Goal: Task Accomplishment & Management: Manage account settings

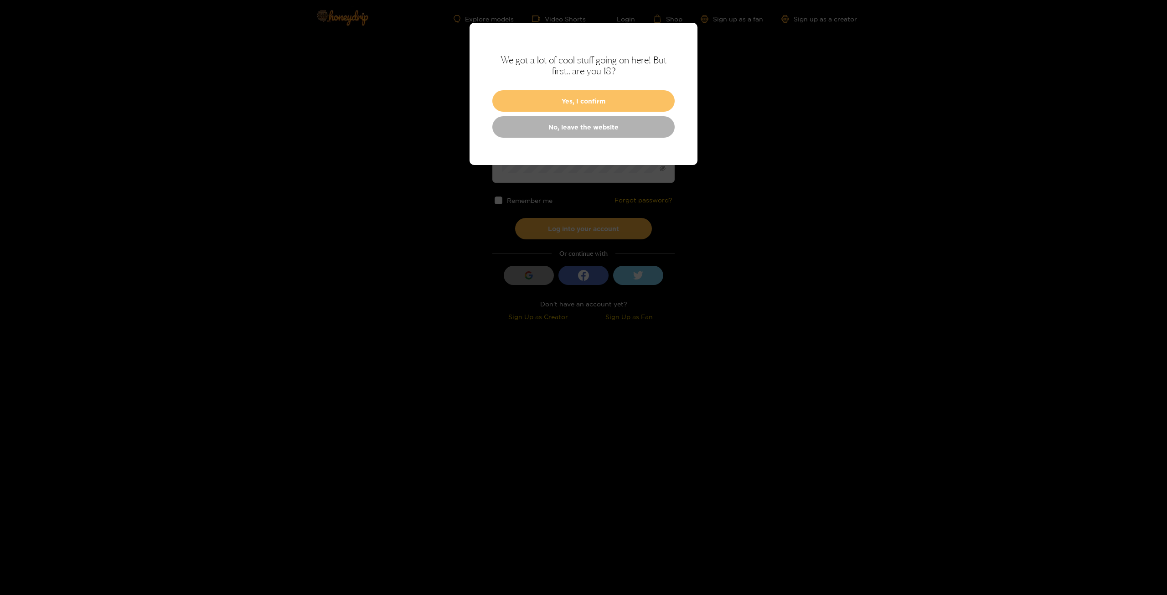
click at [585, 99] on button "Yes, I confirm" at bounding box center [583, 100] width 182 height 21
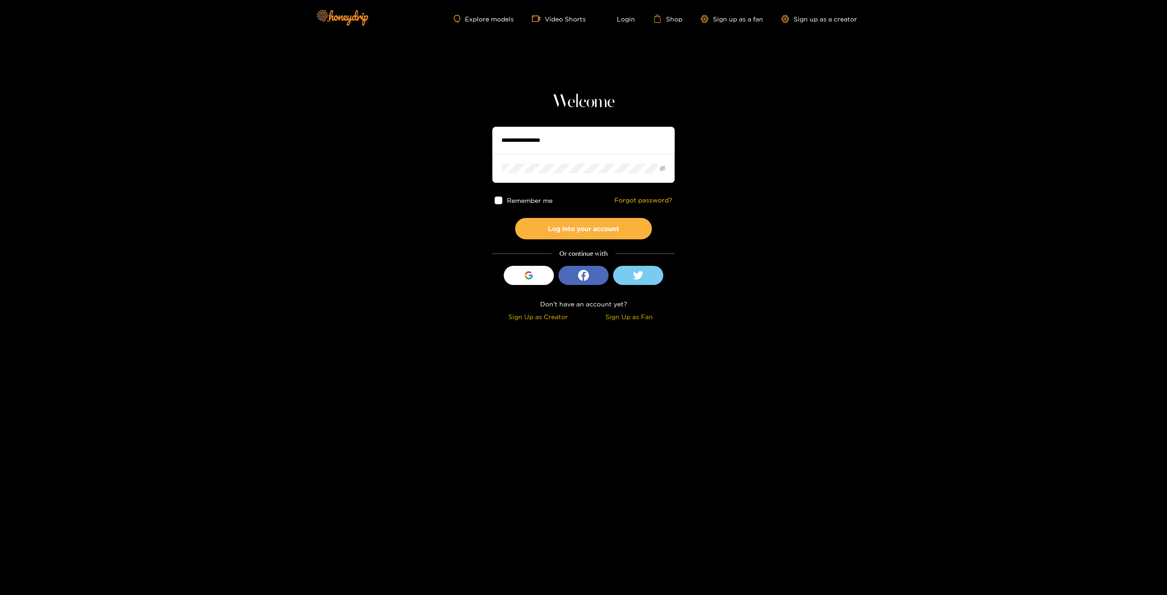
click at [570, 139] on input "text" at bounding box center [583, 140] width 182 height 27
click at [724, 181] on section "Welcome Remember me Forgot password? Log into your account Or continue with Sig…" at bounding box center [583, 162] width 1167 height 324
click at [530, 278] on icon "button" at bounding box center [528, 277] width 6 height 3
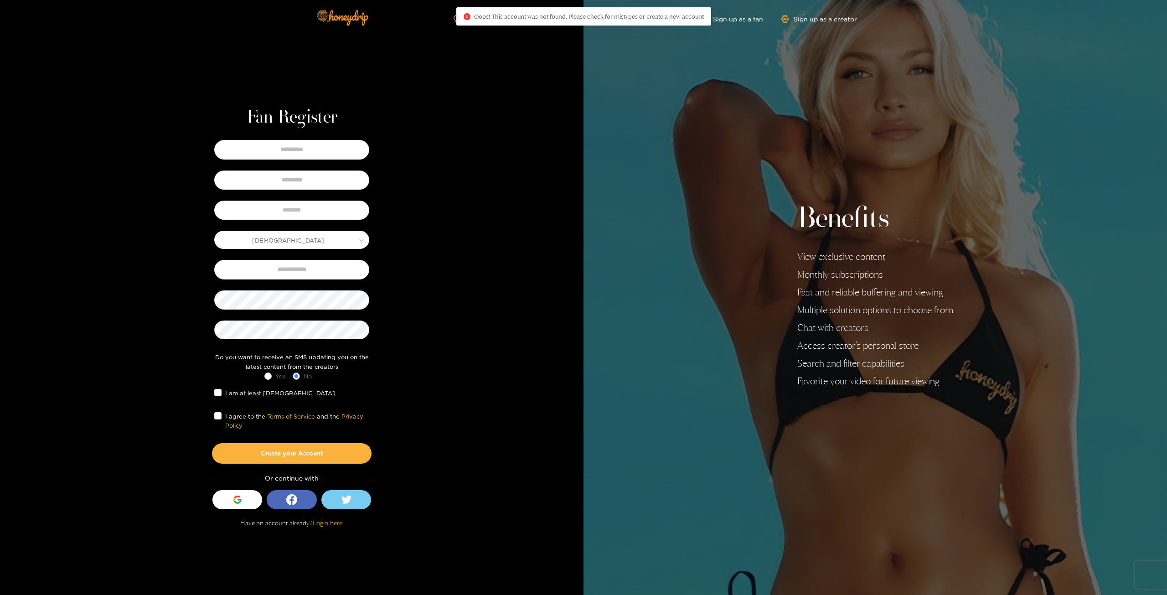
click at [641, 20] on div "Oops! This account was not found. Please check for mistypes or create a new acc…" at bounding box center [583, 16] width 240 height 9
click at [335, 525] on link "Login here." at bounding box center [328, 523] width 31 height 8
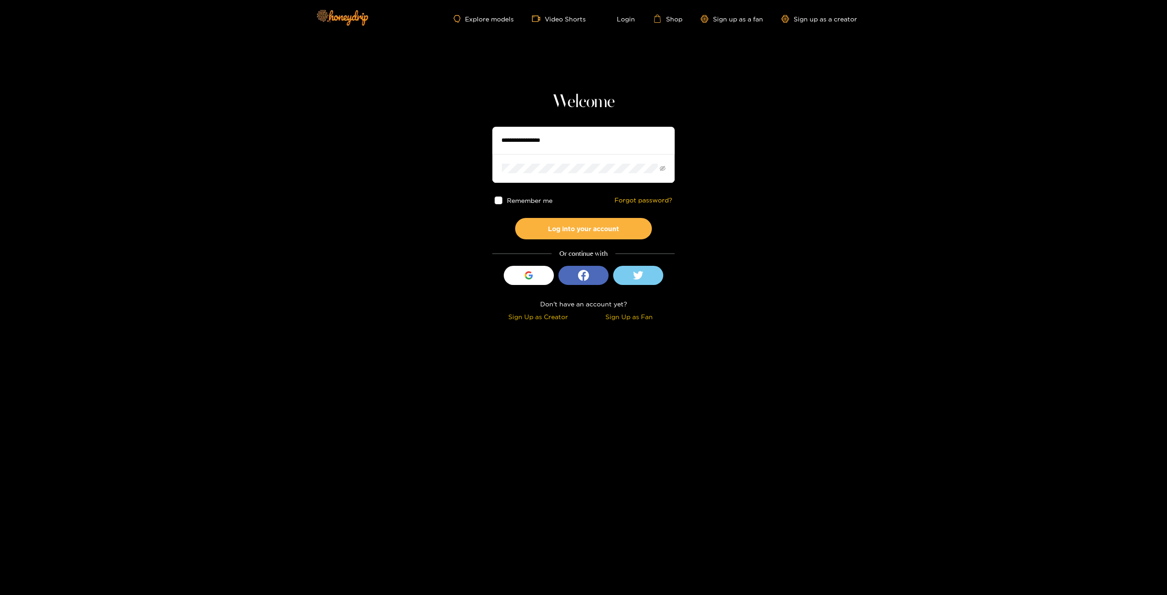
click at [561, 140] on input "text" at bounding box center [583, 140] width 182 height 27
type input "**********"
click at [637, 201] on link "Forgot password?" at bounding box center [643, 200] width 58 height 8
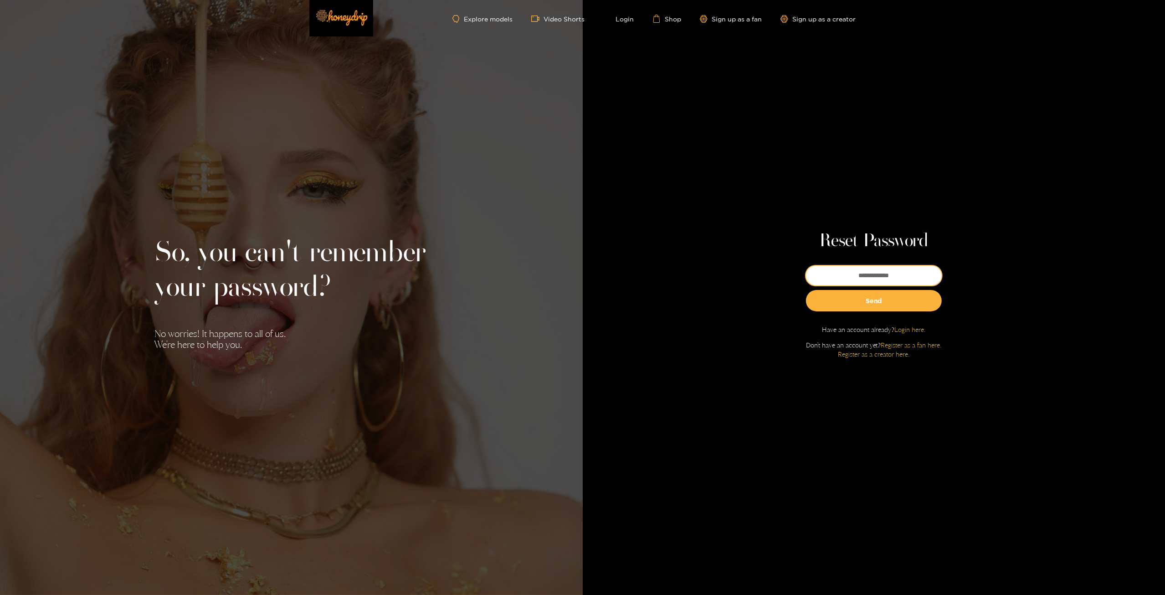
click at [877, 278] on input "email" at bounding box center [874, 276] width 136 height 20
type input "**********"
click at [890, 302] on button "Send" at bounding box center [874, 300] width 136 height 21
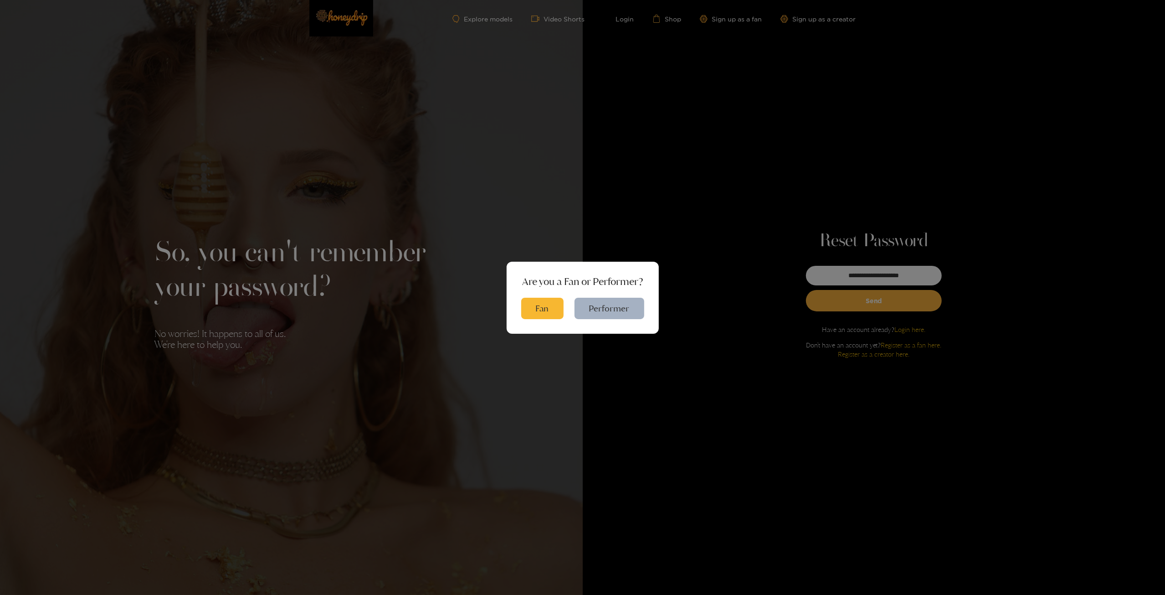
click at [661, 197] on div "Are you a Fan or Performer? Fan Performer" at bounding box center [582, 297] width 1165 height 595
